Goal: Task Accomplishment & Management: Use online tool/utility

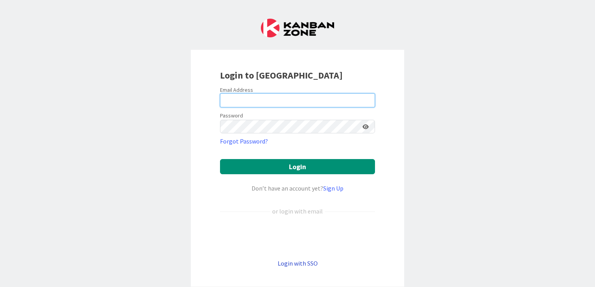
type input "[EMAIL_ADDRESS][DOMAIN_NAME]"
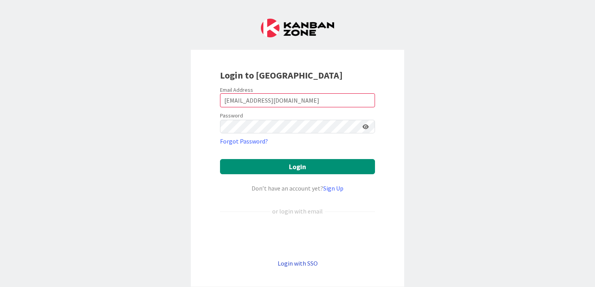
click at [297, 264] on link "Login with SSO" at bounding box center [298, 264] width 40 height 8
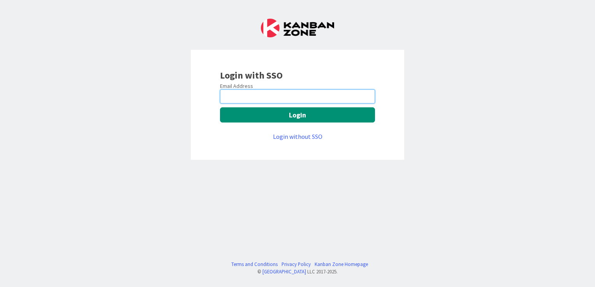
click at [247, 90] on input "email" at bounding box center [297, 97] width 155 height 14
type input "[EMAIL_ADDRESS][DOMAIN_NAME]"
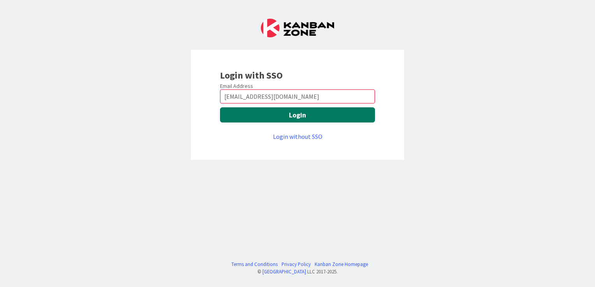
click at [298, 117] on button "Login" at bounding box center [297, 114] width 155 height 15
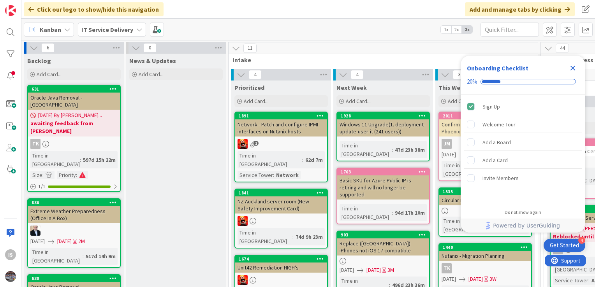
click at [569, 66] on icon "Close Checklist" at bounding box center [572, 67] width 9 height 9
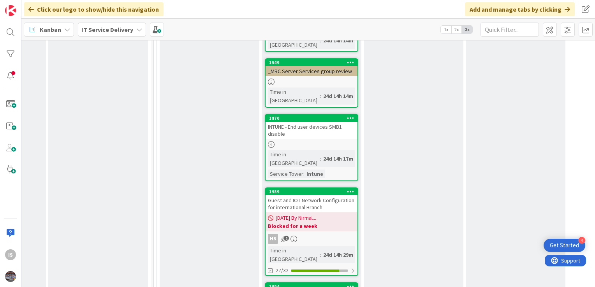
scroll to position [576, 387]
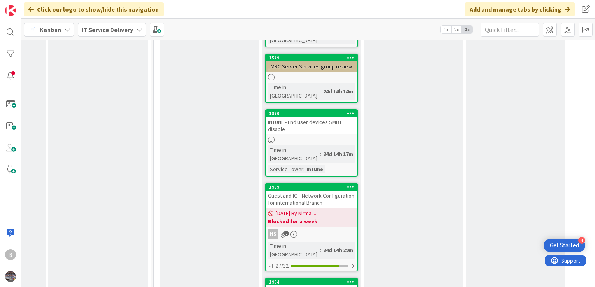
click at [300, 117] on div "INTUNE - End user devices SMB1 disable" at bounding box center [312, 125] width 92 height 17
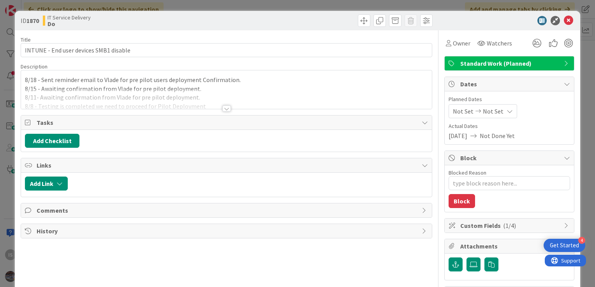
type textarea "x"
click at [23, 80] on div "8/18 - Sent reminder email to Vlade for pre pilot users deployment Confirmation…" at bounding box center [226, 89] width 411 height 39
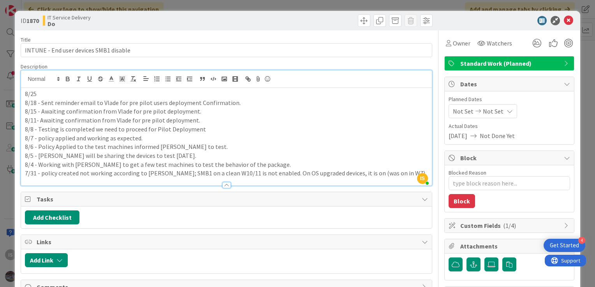
click at [42, 95] on p "8/25" at bounding box center [226, 94] width 403 height 9
click at [36, 101] on p "8/18 - Sent reminder email to Vlade for pre pilot users deployment Confirmation." at bounding box center [226, 103] width 403 height 9
click at [58, 95] on p "8/25 -" at bounding box center [226, 94] width 403 height 9
click at [129, 93] on p "8/25 - We have re-deployed smb1 disable to Vlade PC" at bounding box center [226, 94] width 403 height 9
click at [182, 95] on p "8/25 - We have re-deployed smb1 disable policy to Vlade PC" at bounding box center [226, 94] width 403 height 9
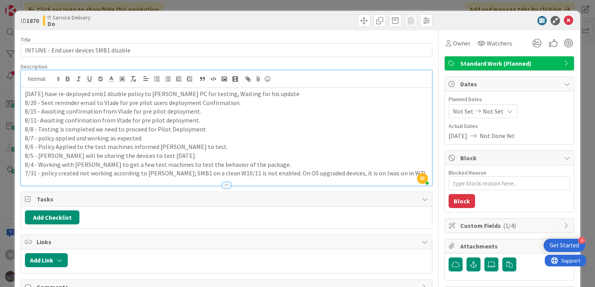
click at [270, 96] on p "8/25 - We have re-deployed smb1 disable policy to Vlade PC for testing, Waiting…" at bounding box center [226, 94] width 403 height 9
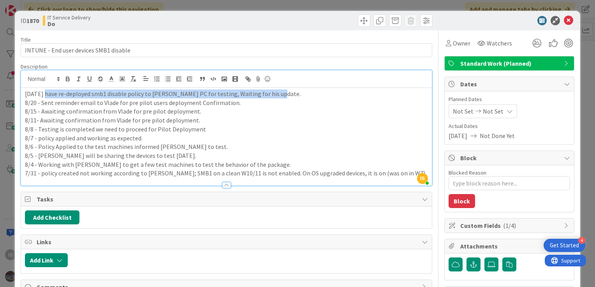
drag, startPoint x: 270, startPoint y: 95, endPoint x: 42, endPoint y: 90, distance: 227.9
click at [42, 90] on p "8/25 - We have re-deployed smb1 disable policy to Vlade PC for testing, Waiting…" at bounding box center [226, 94] width 403 height 9
copy p "We have re-deployed smb1 disable policy to Vlade PC for testing, Waiting for hi…"
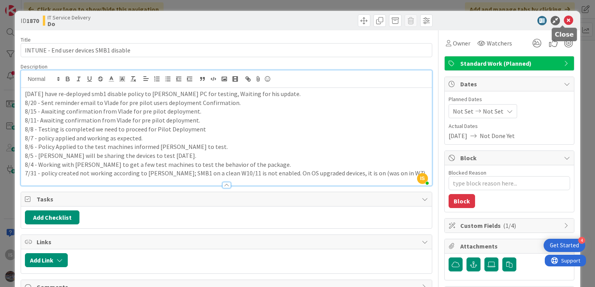
click at [564, 16] on icon at bounding box center [568, 20] width 9 height 9
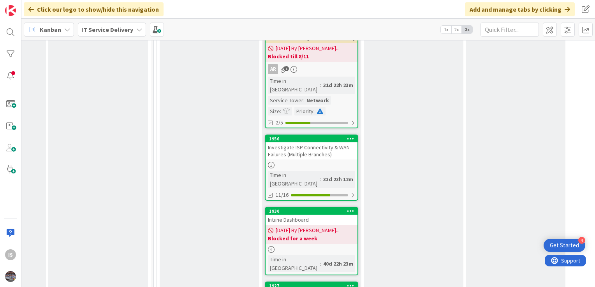
scroll to position [1281, 387]
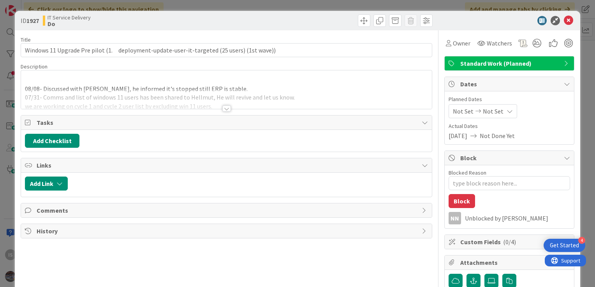
type textarea "x"
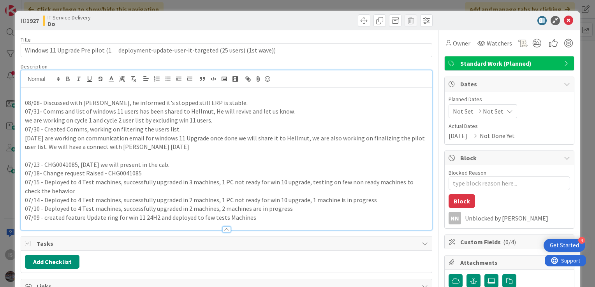
click at [25, 87] on div "08/08- Discussed with Scott, he informed it's stopped still ERP is stable. 07/3…" at bounding box center [226, 150] width 411 height 160
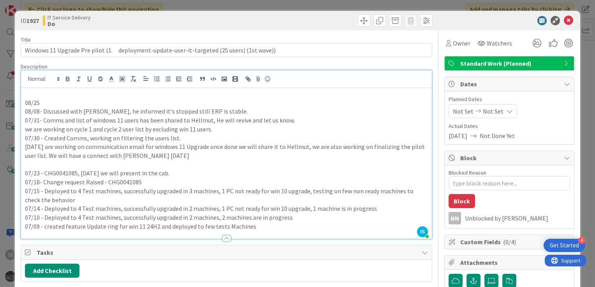
click at [47, 104] on p "08/25" at bounding box center [226, 103] width 403 height 9
type textarea "x"
click at [564, 23] on icon at bounding box center [568, 20] width 9 height 9
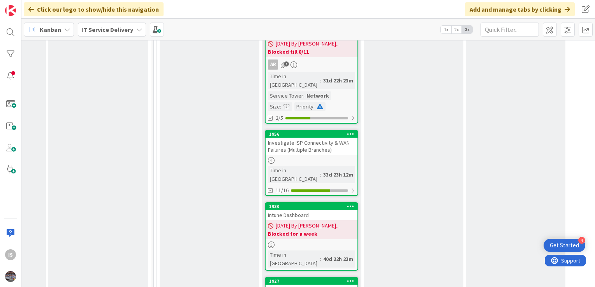
click at [297, 210] on div "Intune Dashboard" at bounding box center [312, 215] width 92 height 10
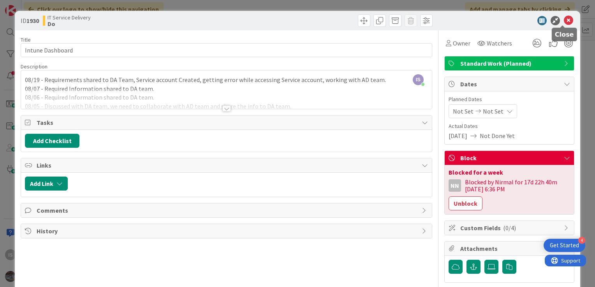
click at [564, 19] on icon at bounding box center [568, 20] width 9 height 9
